Goal: Find specific page/section: Find specific page/section

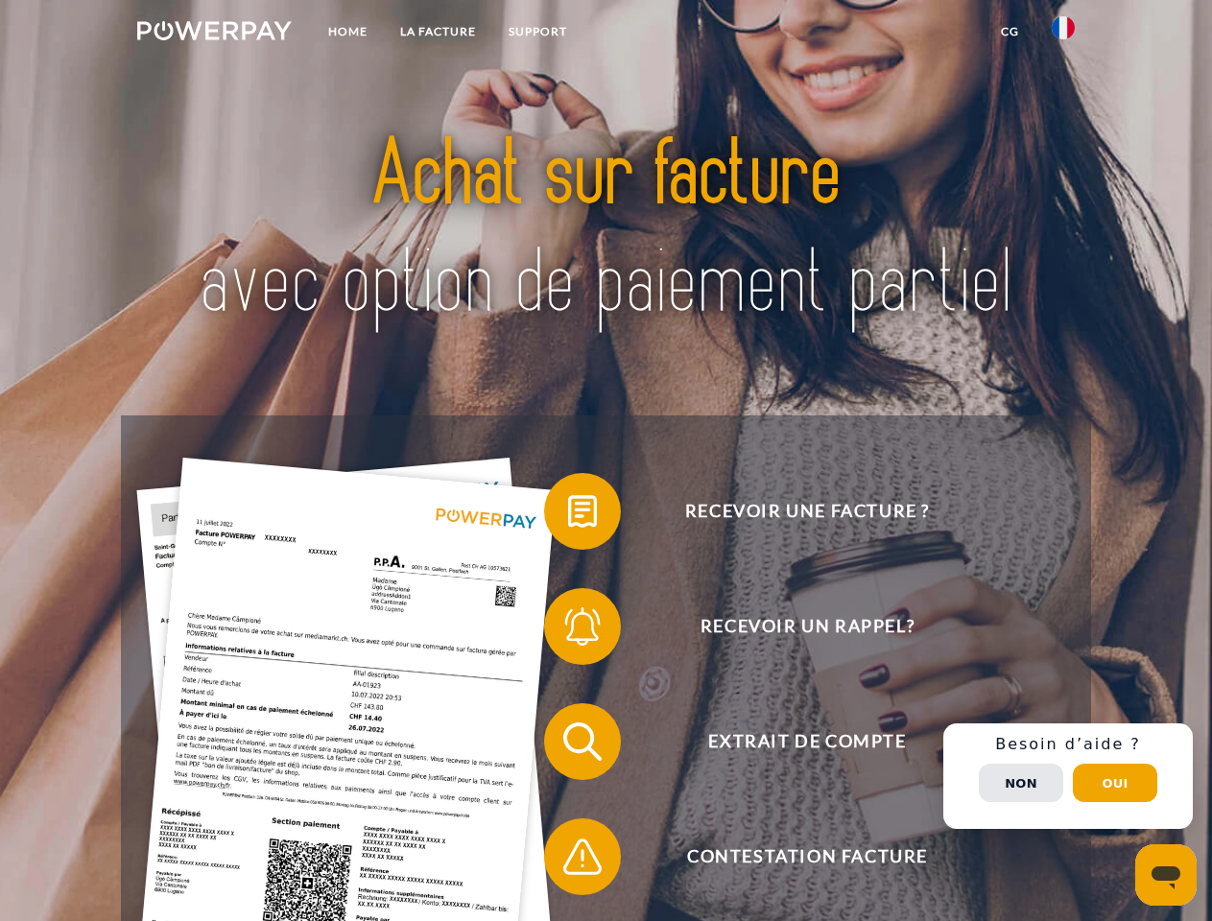
click at [214, 34] on img at bounding box center [214, 30] width 155 height 19
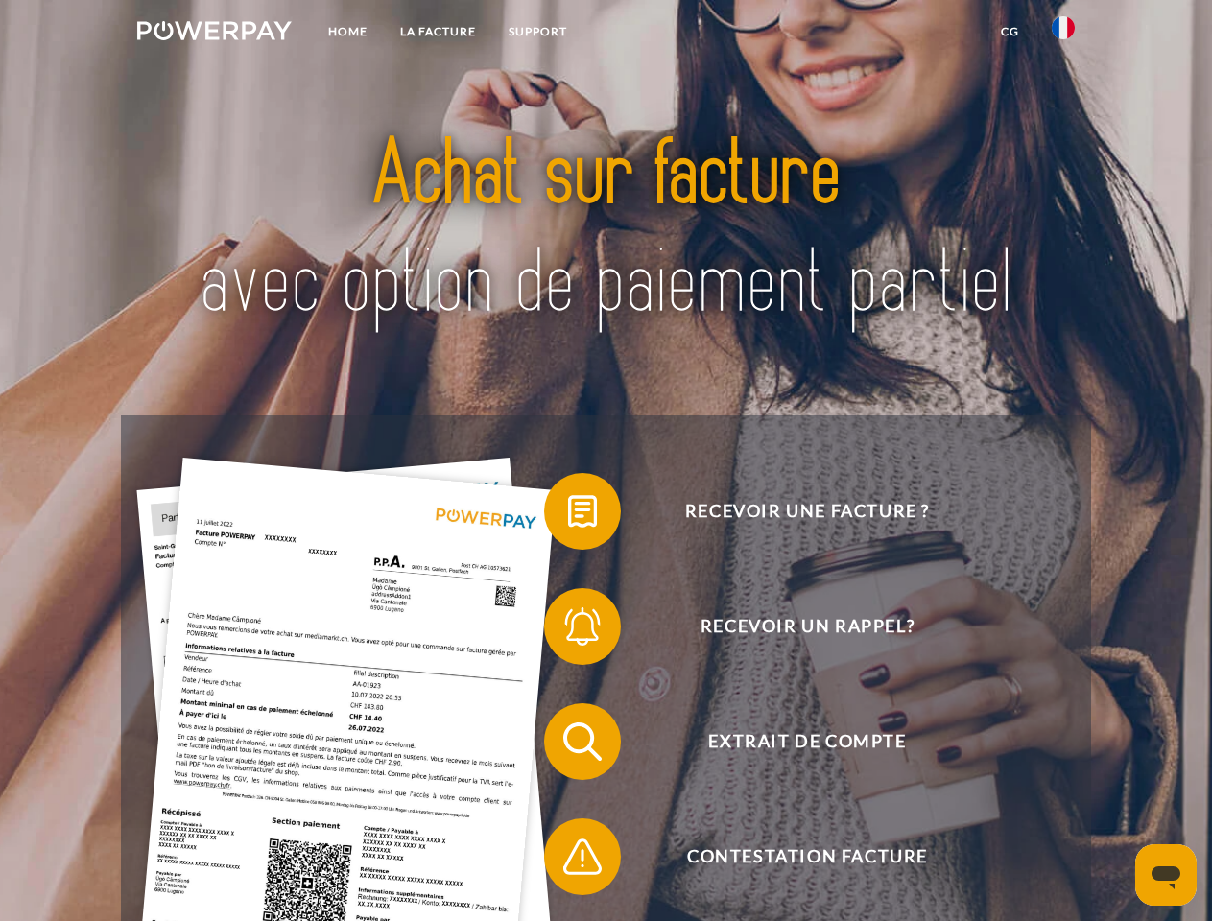
click at [1063, 34] on img at bounding box center [1063, 27] width 23 height 23
click at [1010, 32] on link "CG" at bounding box center [1010, 31] width 51 height 35
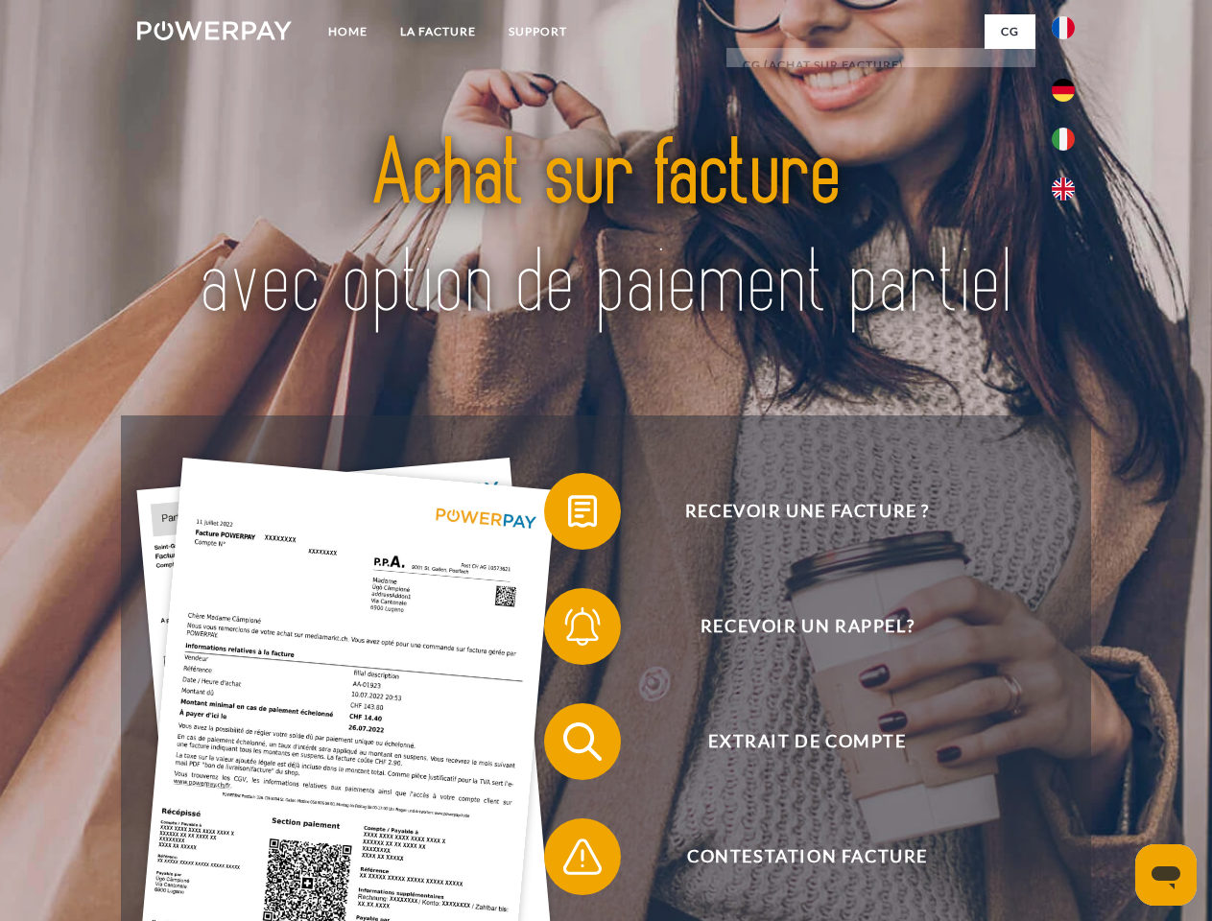
click at [568, 515] on span at bounding box center [554, 512] width 96 height 96
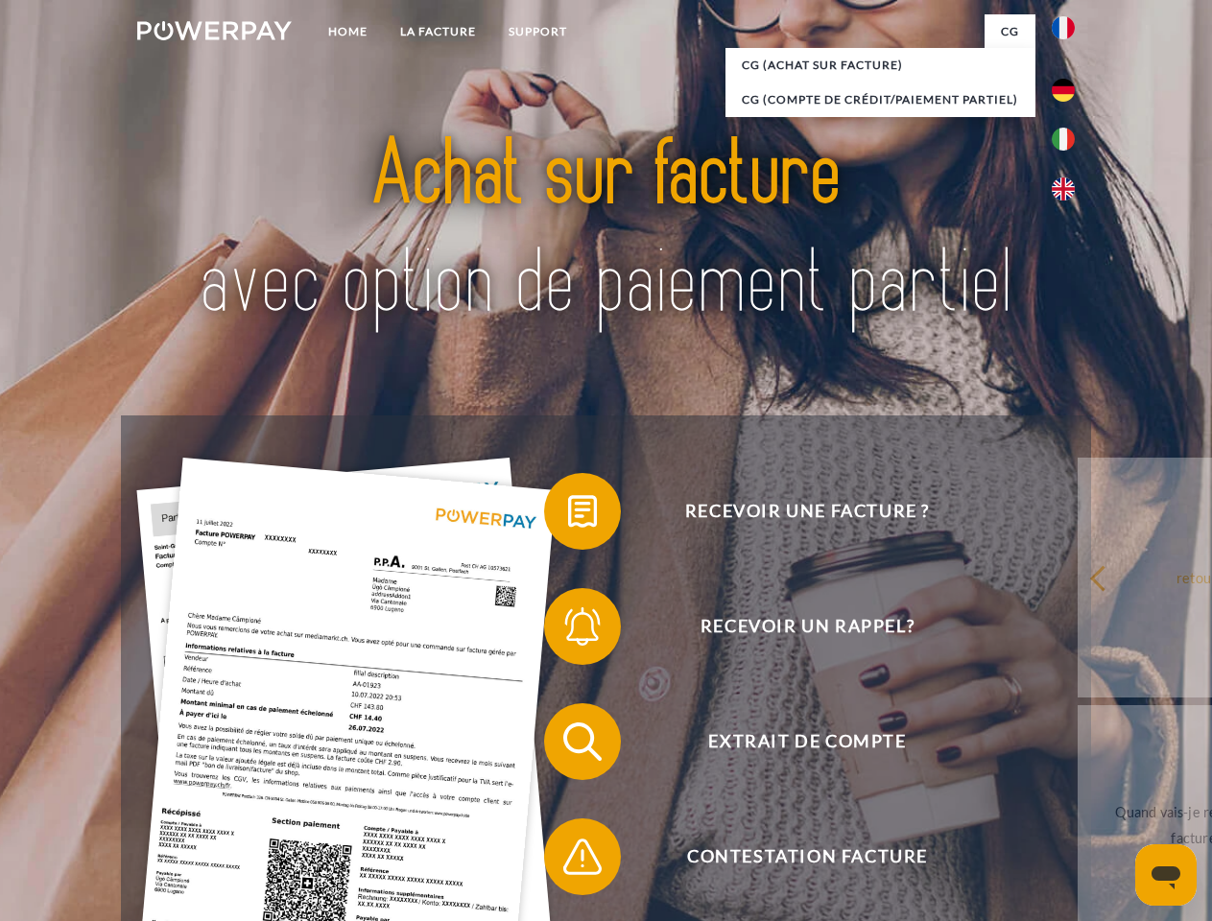
click at [1078, 630] on link "retour" at bounding box center [1197, 578] width 239 height 240
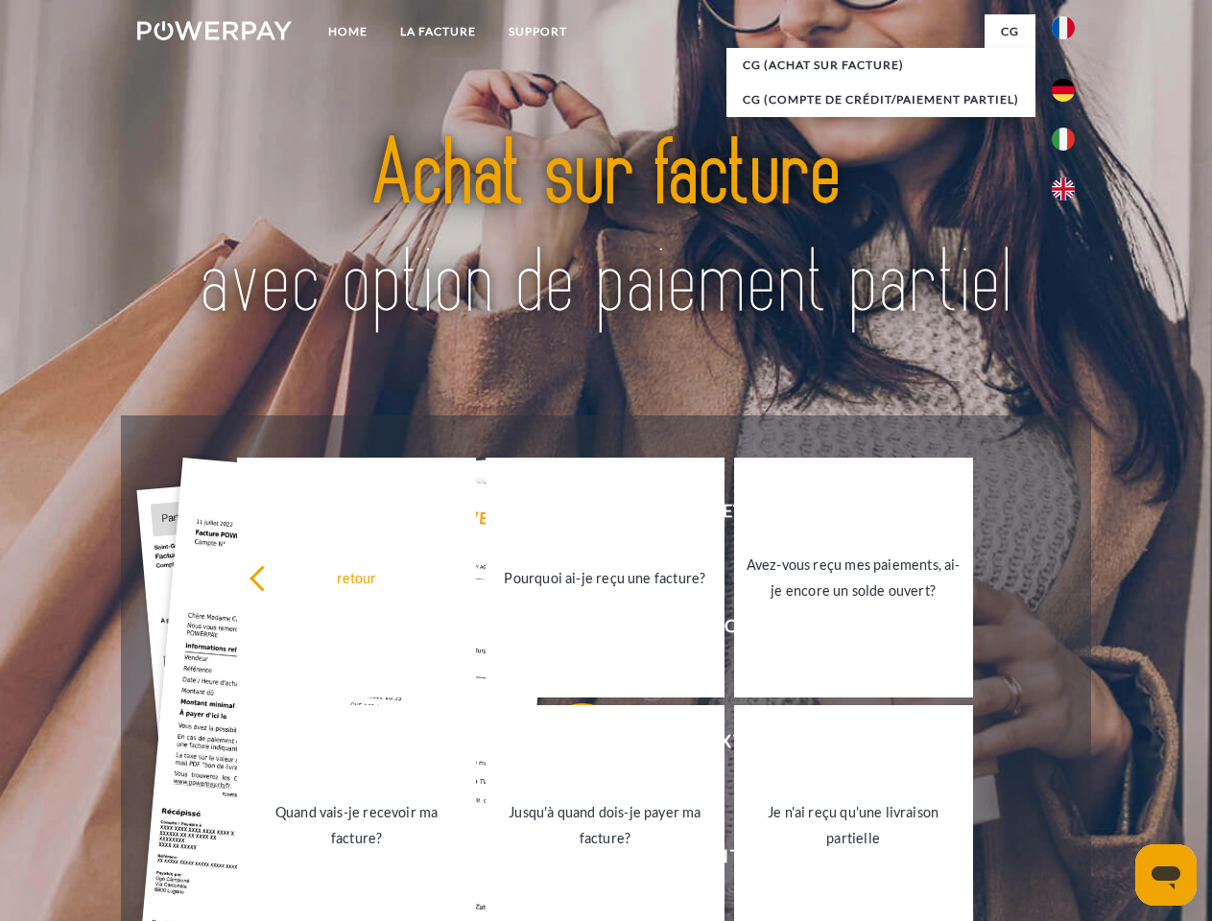
click at [568, 746] on span at bounding box center [554, 742] width 96 height 96
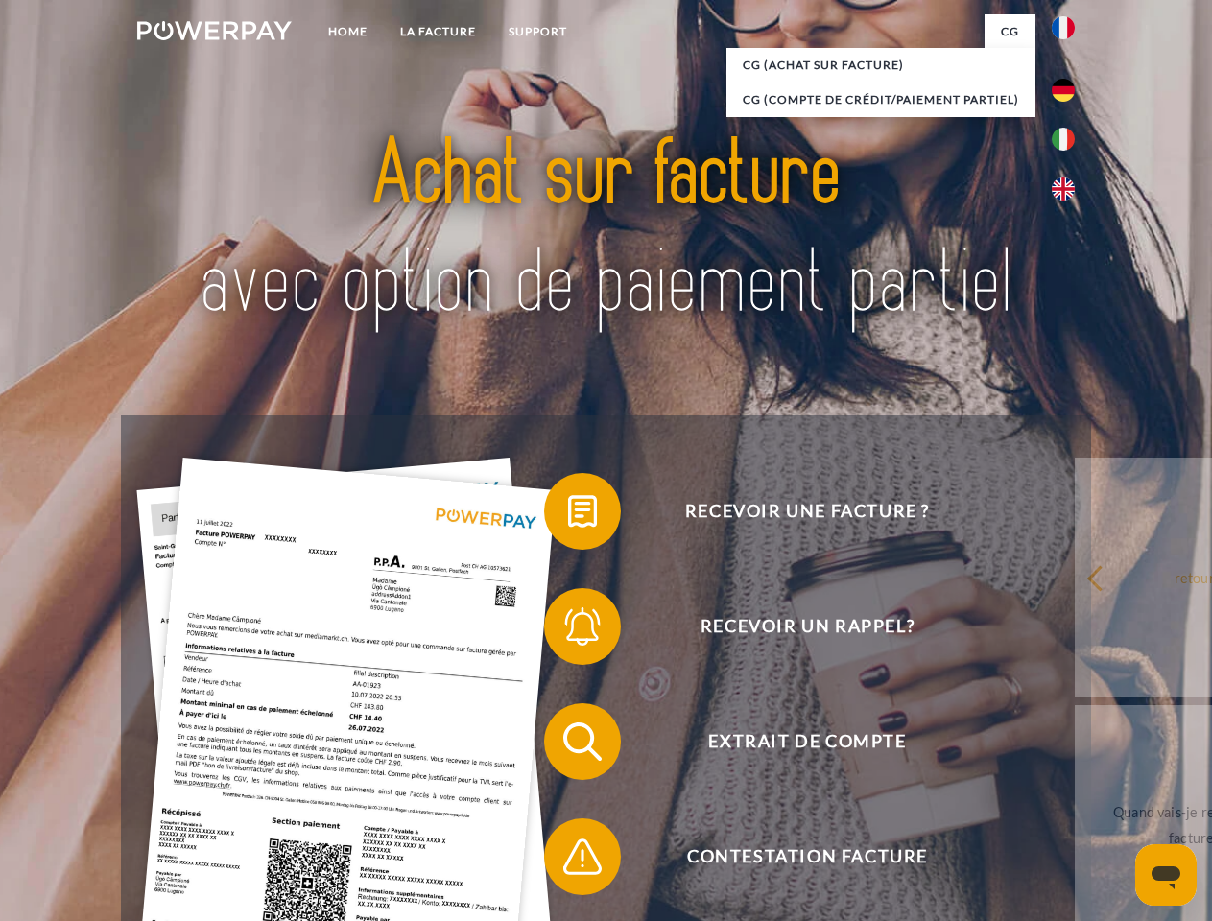
click at [568, 861] on span at bounding box center [554, 857] width 96 height 96
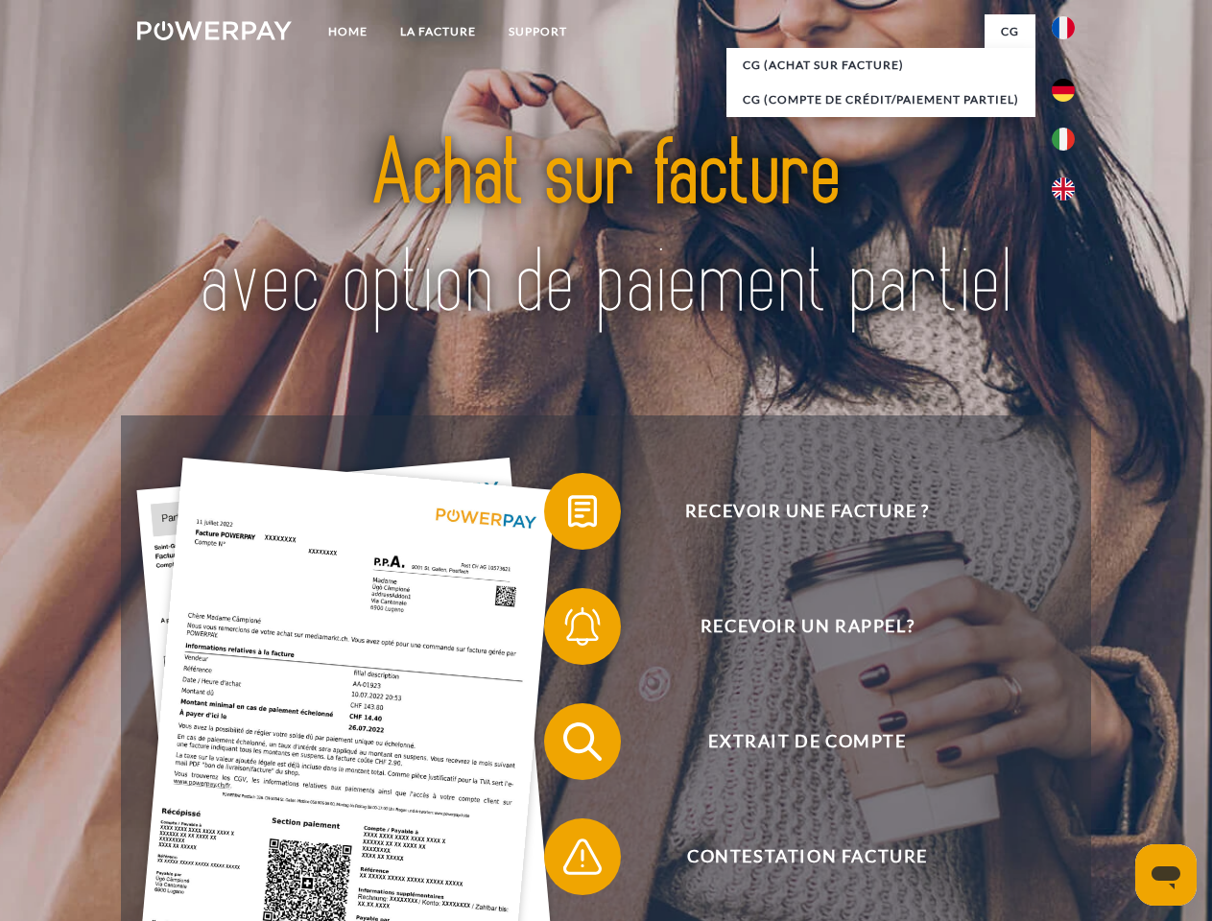
click at [1068, 776] on div "Recevoir une facture ? Recevoir un rappel? Extrait de compte retour" at bounding box center [605, 800] width 969 height 768
click at [1021, 780] on span "Extrait de compte" at bounding box center [807, 741] width 470 height 77
click at [1115, 783] on header "Home LA FACTURE Support" at bounding box center [606, 662] width 1212 height 1325
